Goal: Task Accomplishment & Management: Use online tool/utility

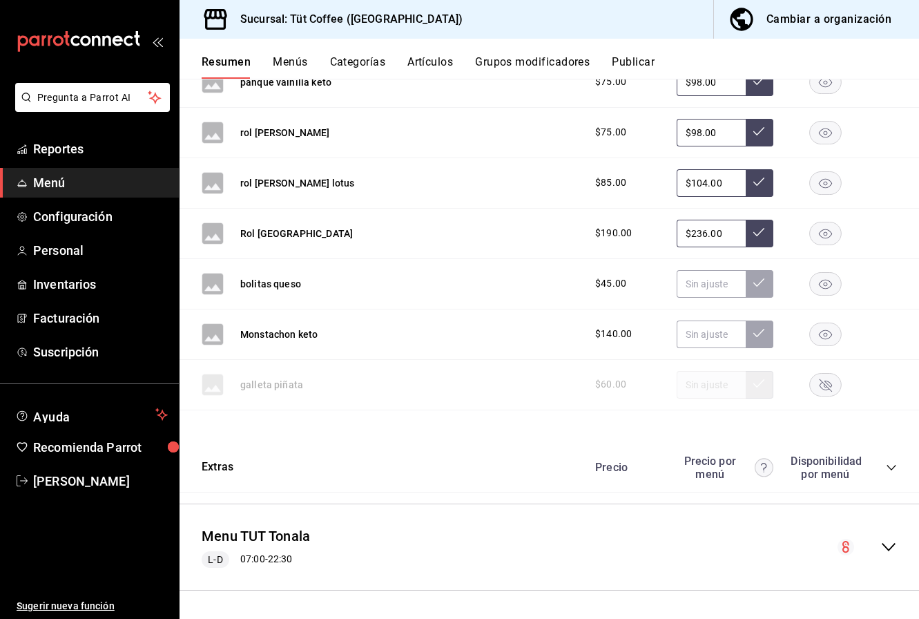
scroll to position [1419, 0]
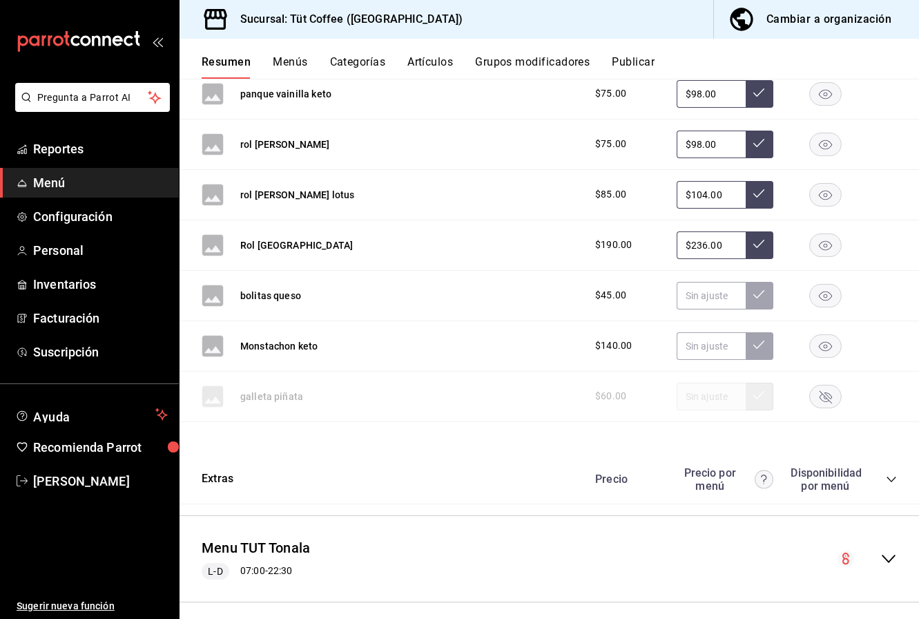
click at [625, 60] on button "Publicar" at bounding box center [633, 66] width 43 height 23
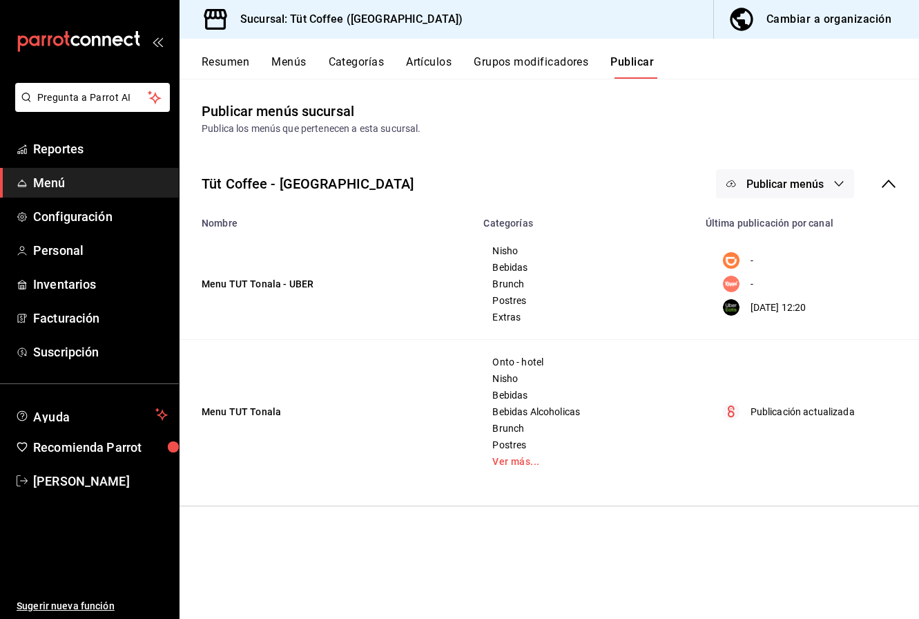
click at [824, 179] on button "Publicar menús" at bounding box center [785, 183] width 138 height 29
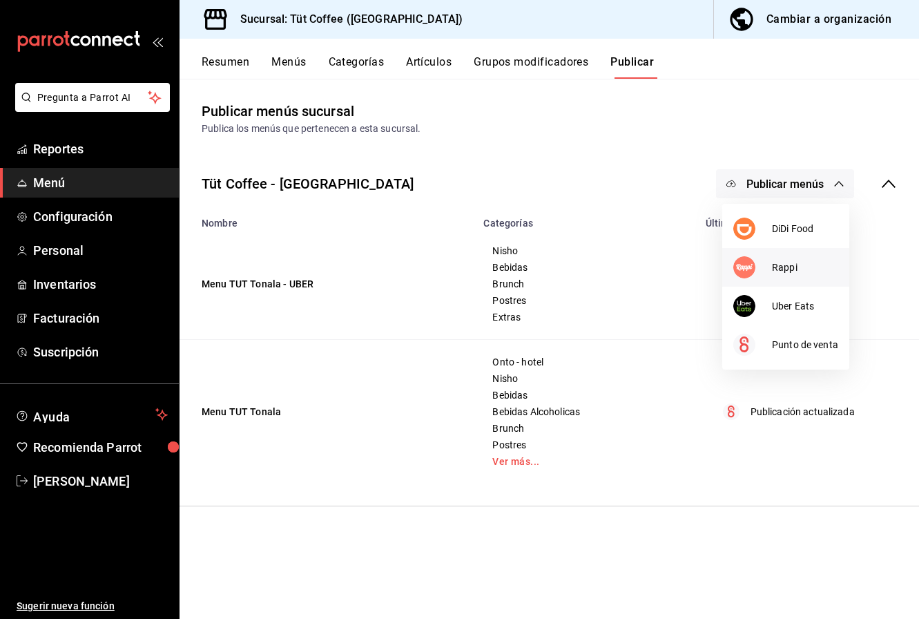
click at [795, 269] on span "Rappi" at bounding box center [805, 267] width 66 height 14
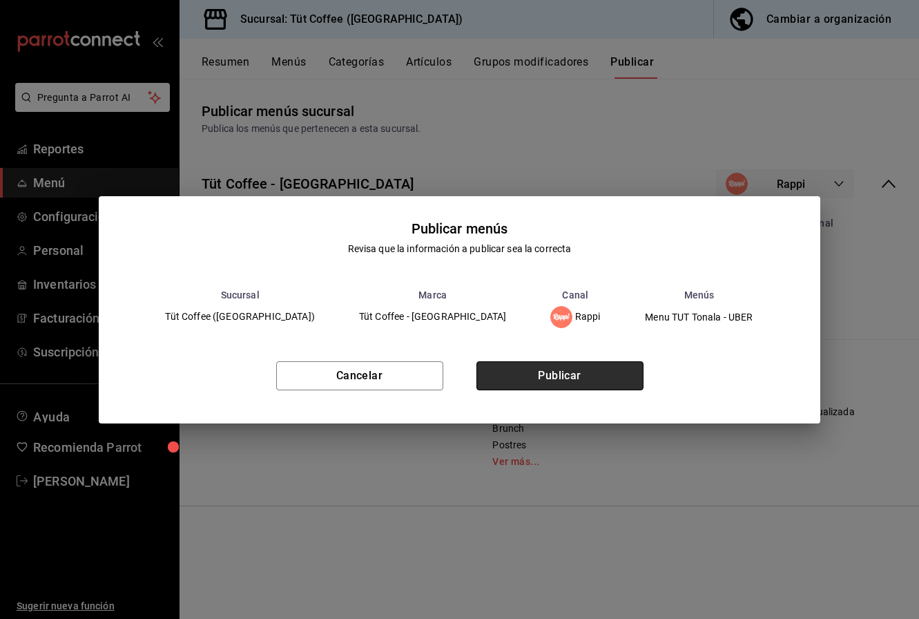
click at [556, 374] on button "Publicar" at bounding box center [559, 375] width 167 height 29
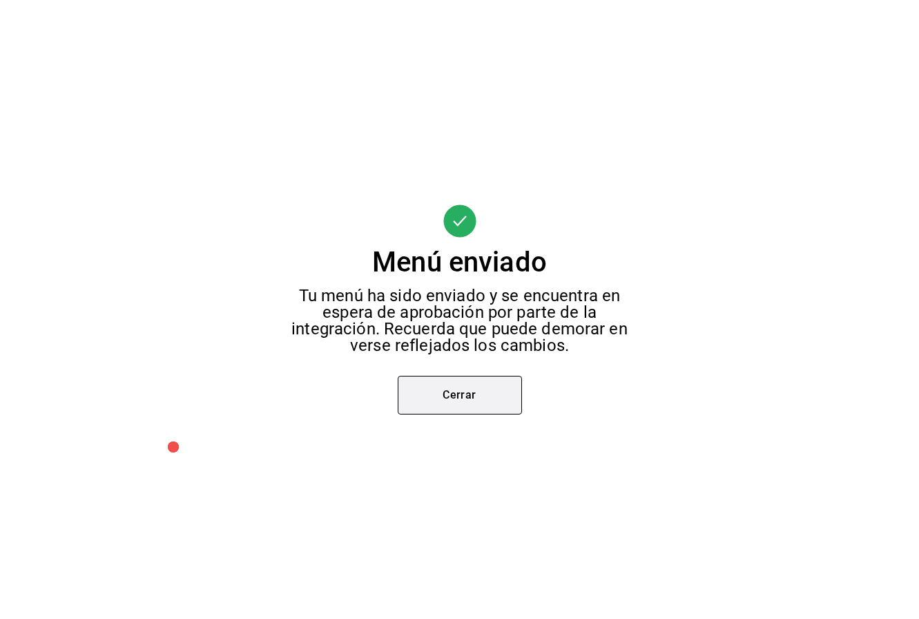
click at [451, 398] on button "Cerrar" at bounding box center [460, 395] width 124 height 39
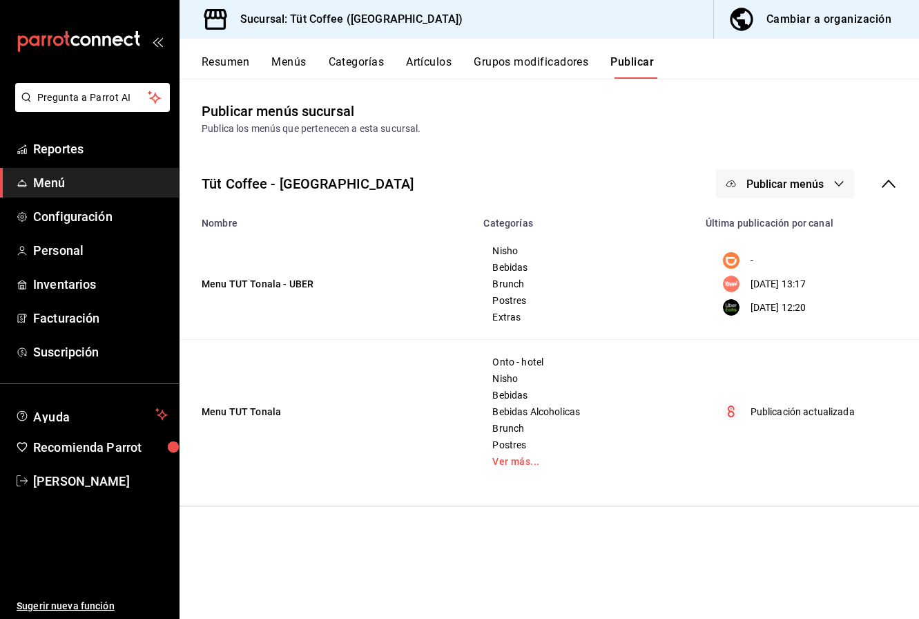
click at [767, 191] on button "Publicar menús" at bounding box center [785, 183] width 138 height 29
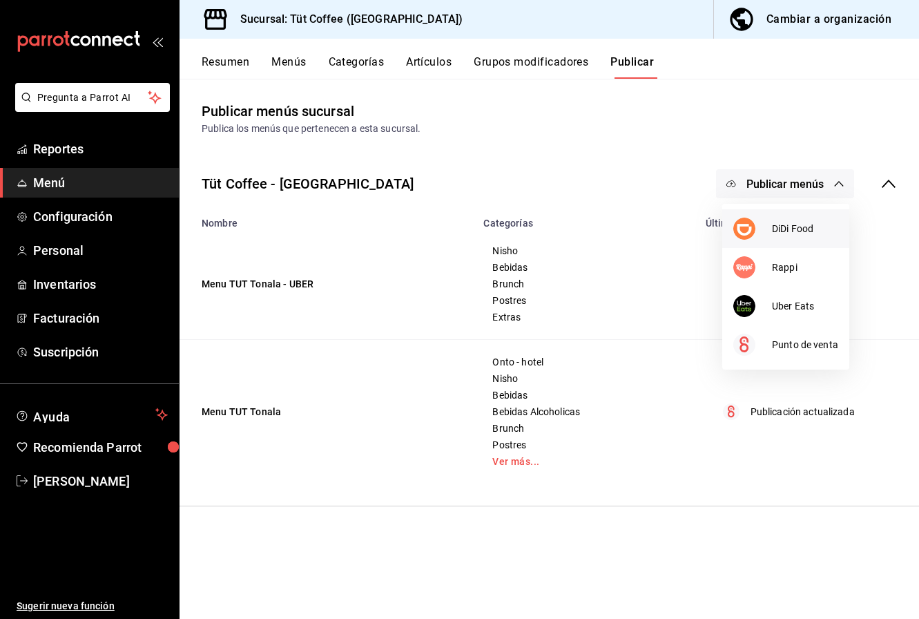
click at [777, 226] on span "DiDi Food" at bounding box center [805, 229] width 66 height 14
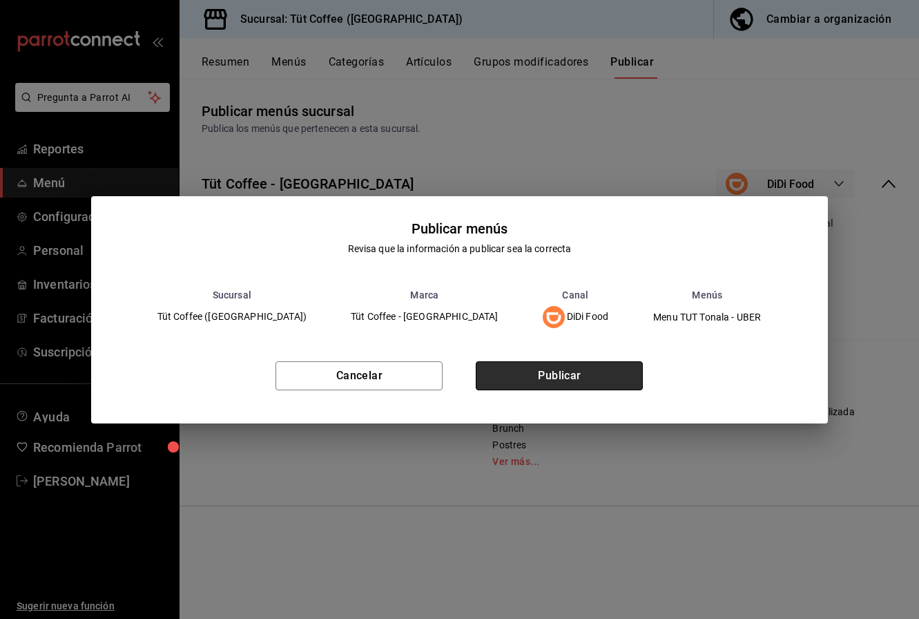
click at [542, 376] on button "Publicar" at bounding box center [559, 375] width 167 height 29
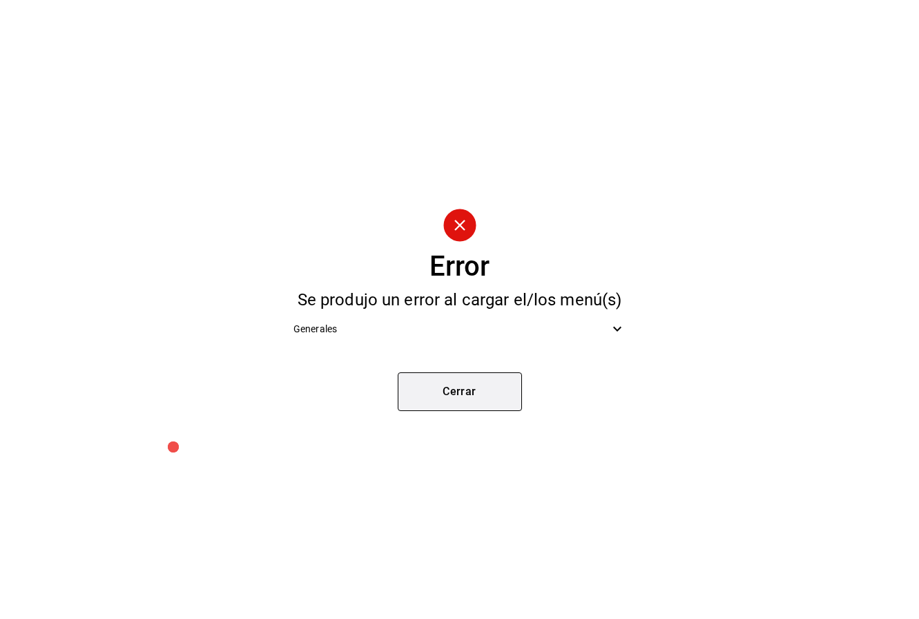
click at [470, 394] on button "Cerrar" at bounding box center [460, 391] width 124 height 39
